Goal: Entertainment & Leisure: Consume media (video, audio)

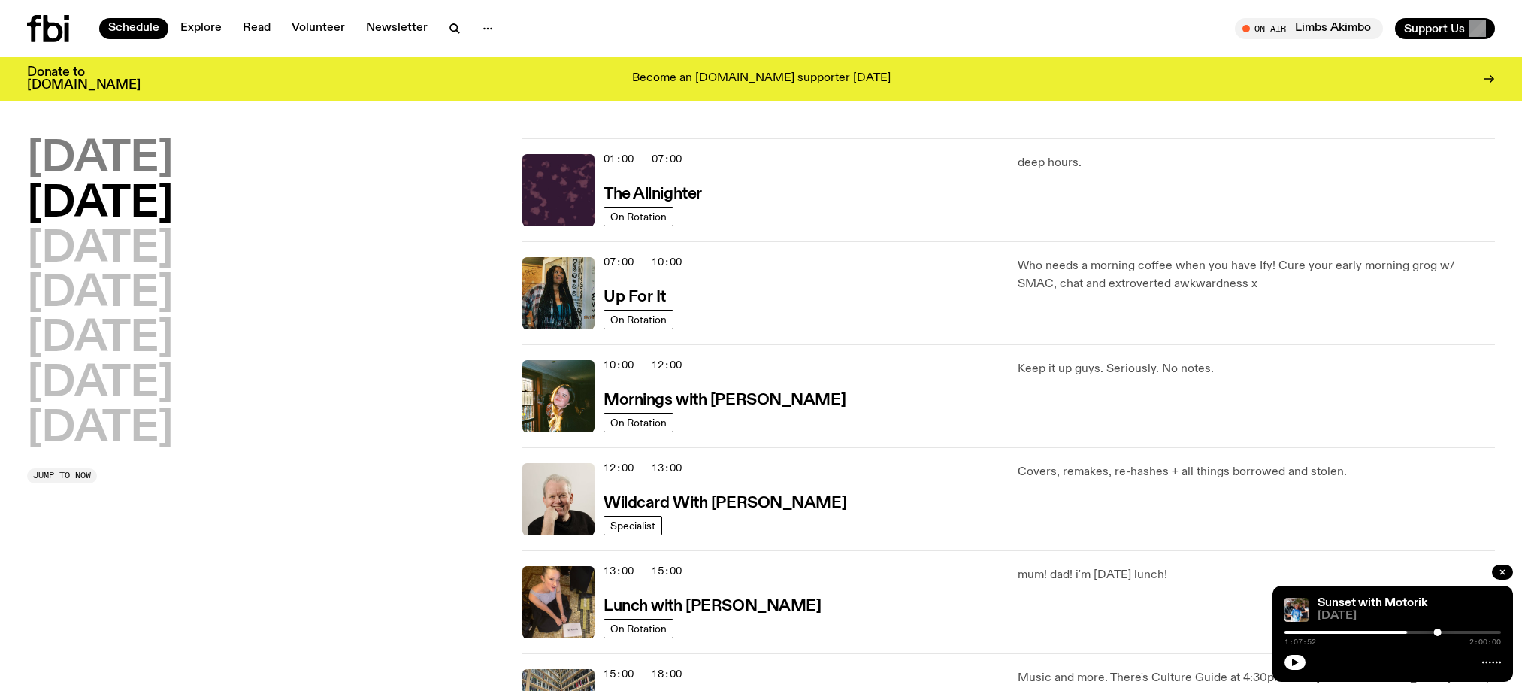
click at [113, 165] on h2 "[DATE]" at bounding box center [100, 159] width 146 height 42
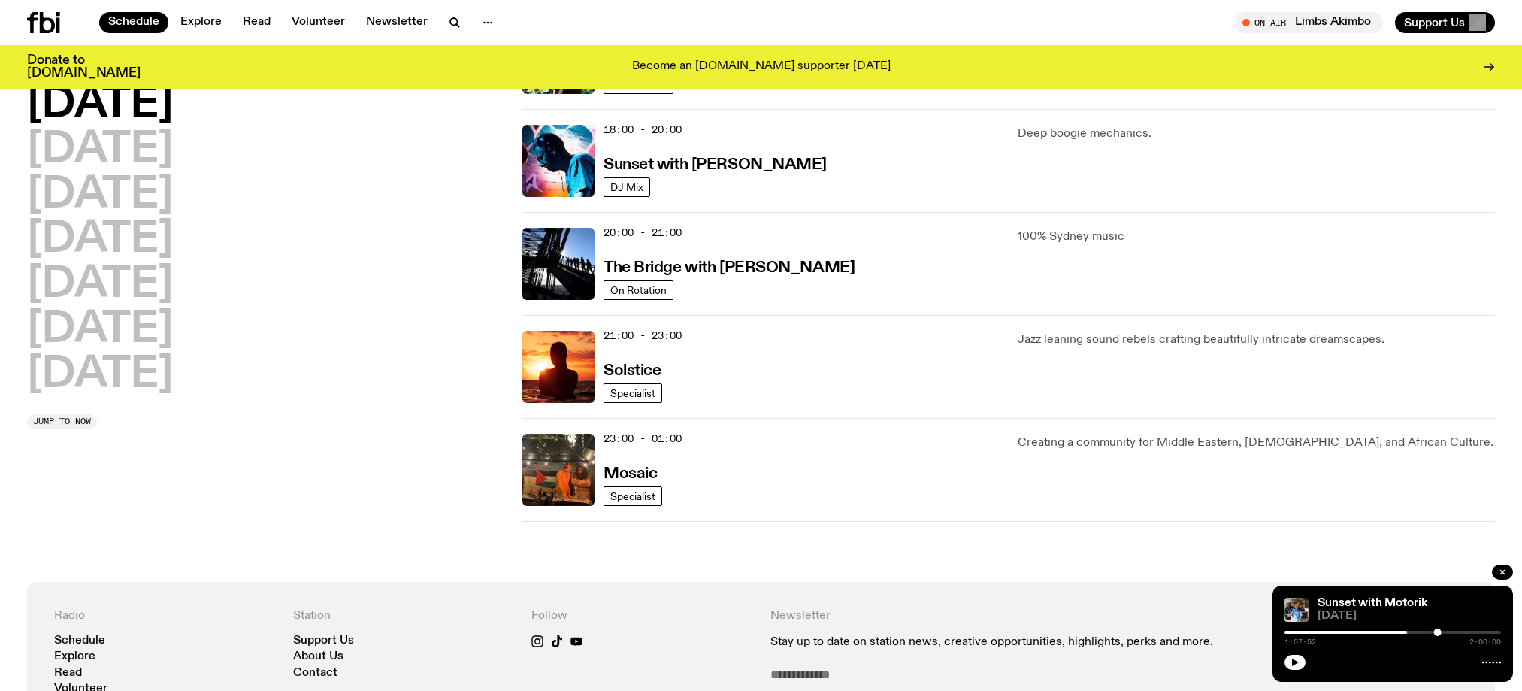
scroll to position [639, 0]
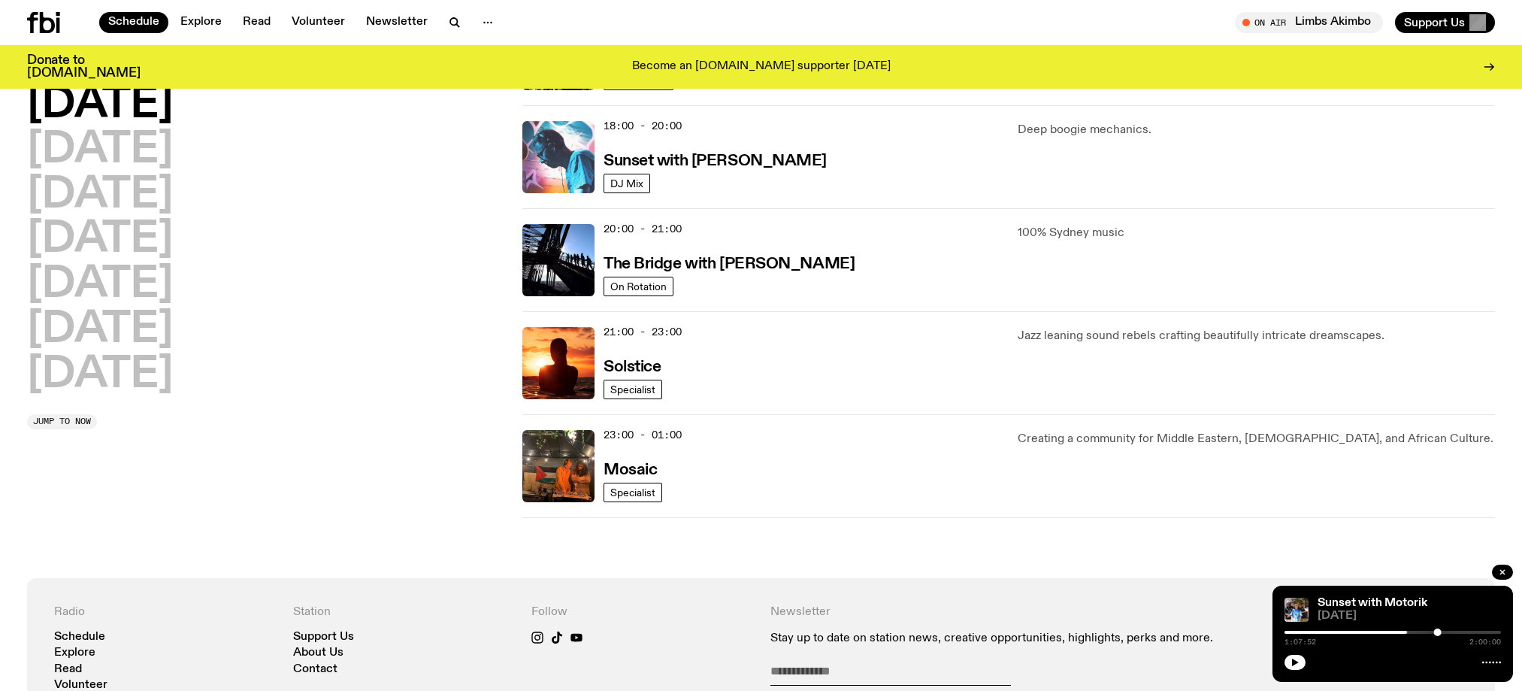
click at [590, 193] on img at bounding box center [558, 157] width 72 height 72
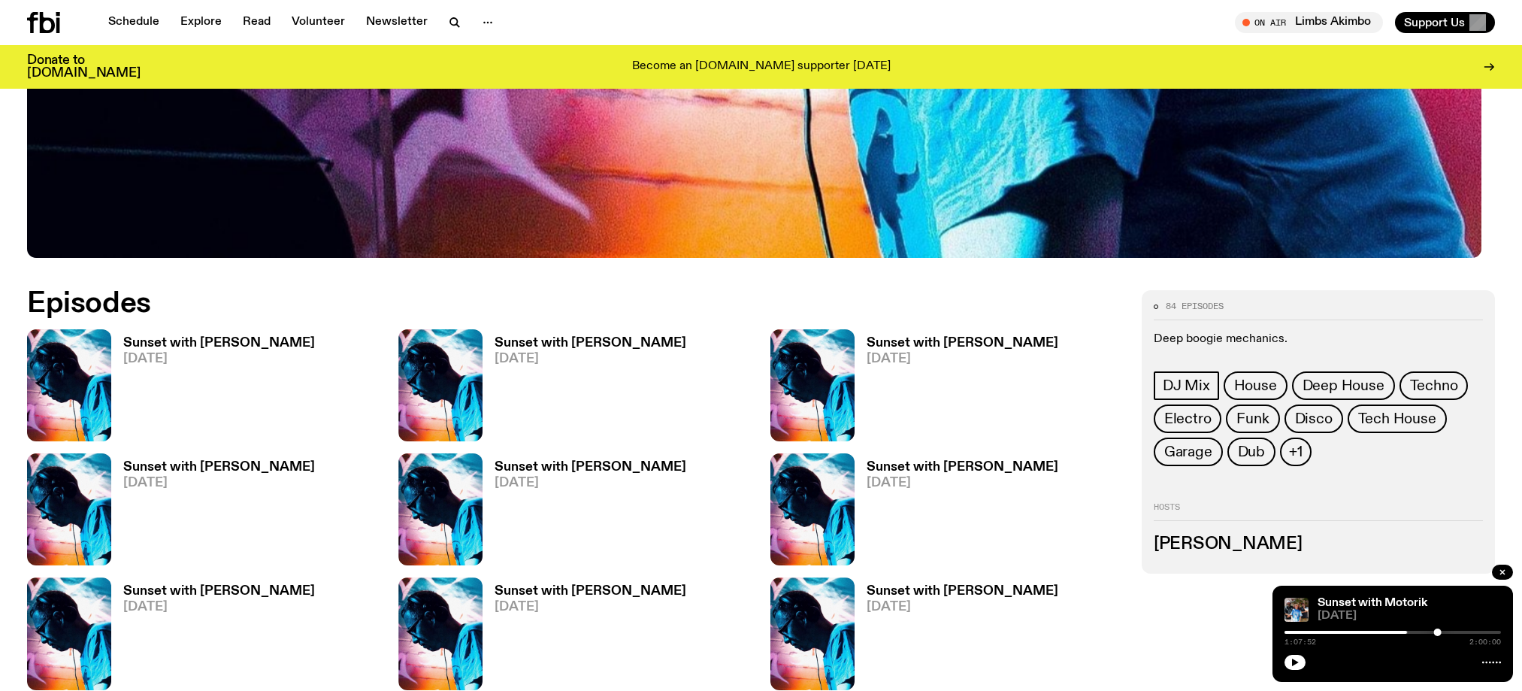
scroll to position [773, 0]
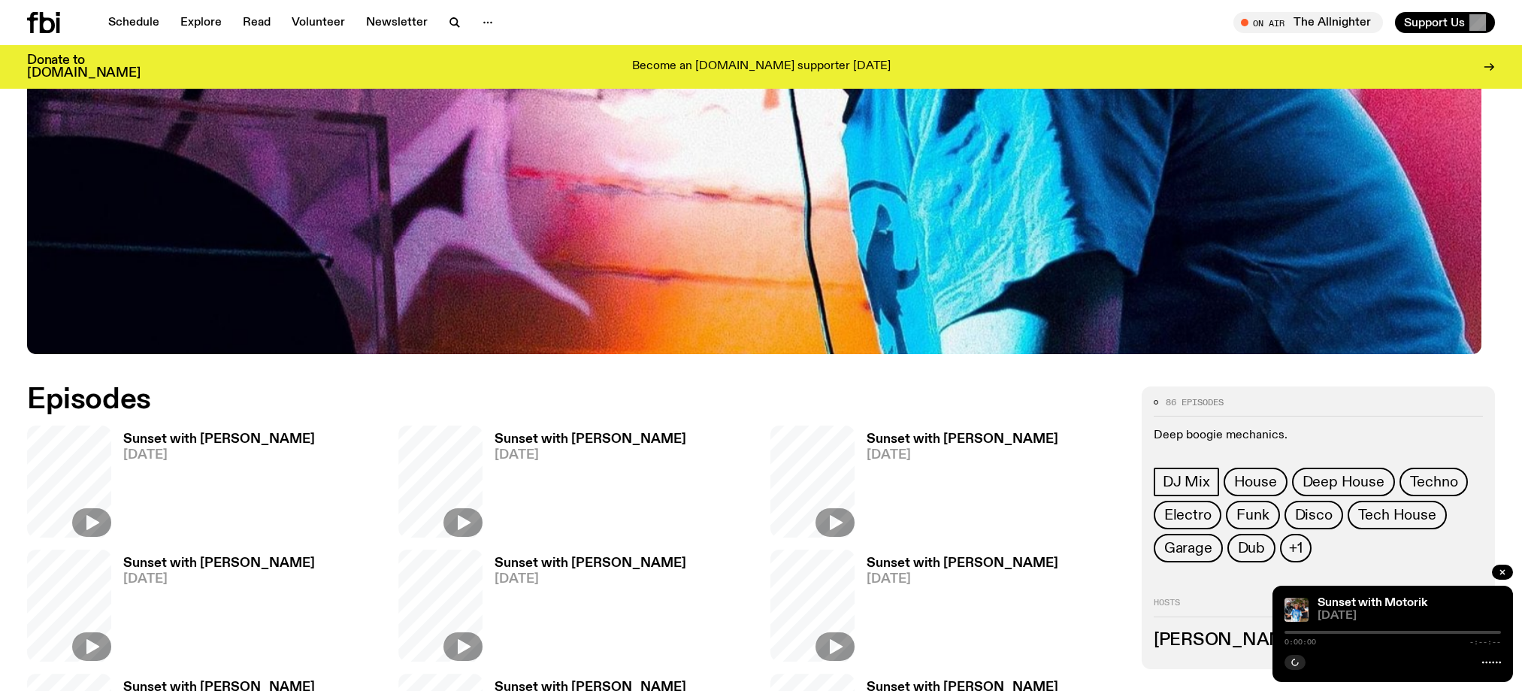
scroll to position [673, 0]
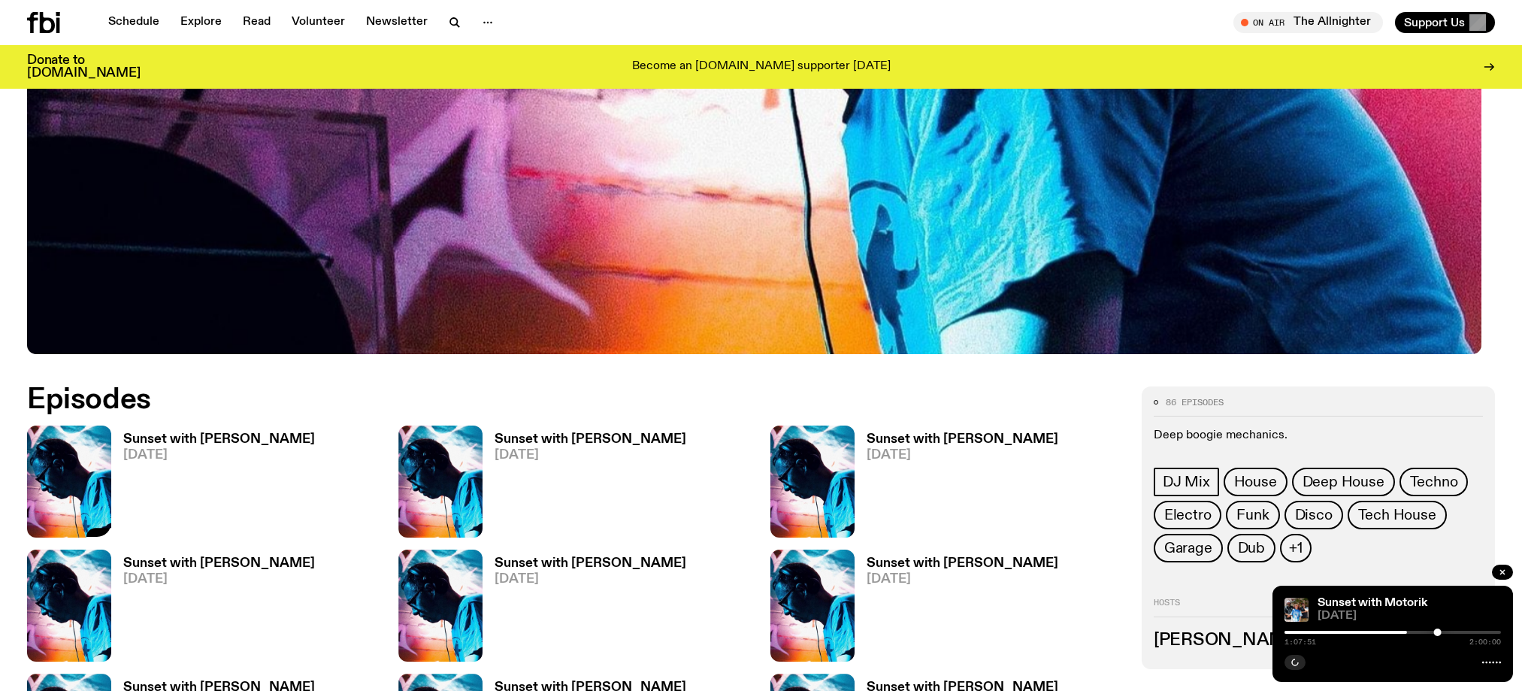
click at [99, 530] on icon "button" at bounding box center [92, 522] width 13 height 15
